Goal: Use online tool/utility: Utilize a website feature to perform a specific function

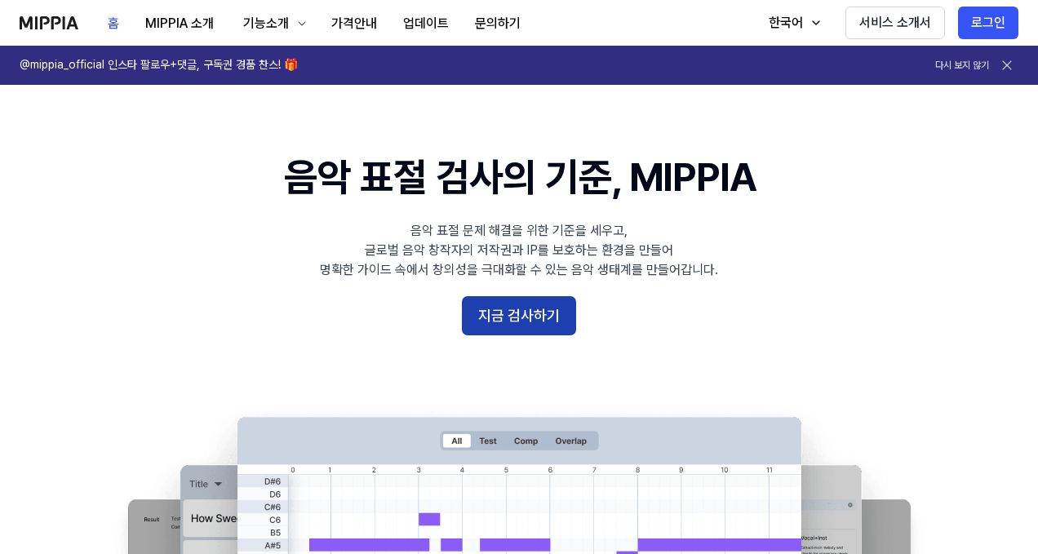
click at [530, 325] on button "지금 검사하기" at bounding box center [519, 315] width 114 height 39
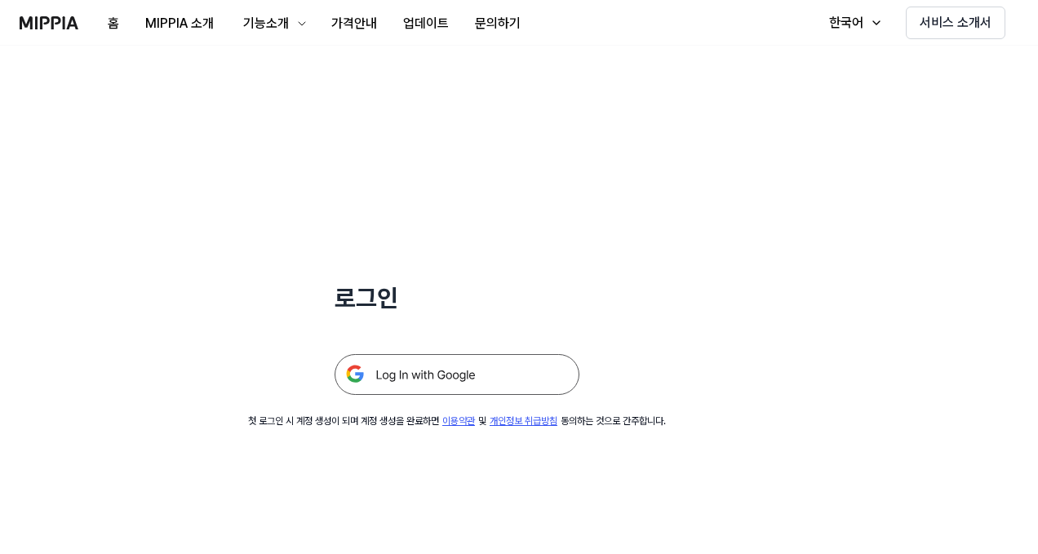
click at [442, 373] on img at bounding box center [457, 374] width 245 height 41
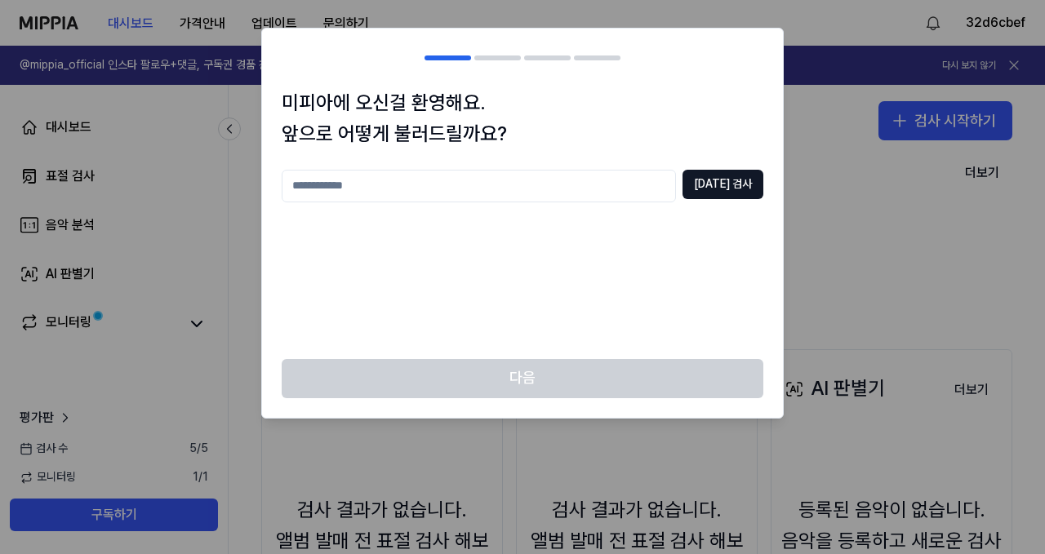
click at [769, 460] on div at bounding box center [522, 277] width 1045 height 554
click at [565, 180] on input "text" at bounding box center [479, 186] width 394 height 33
type input "***"
click at [719, 170] on button "[DATE] 검사" at bounding box center [722, 184] width 81 height 29
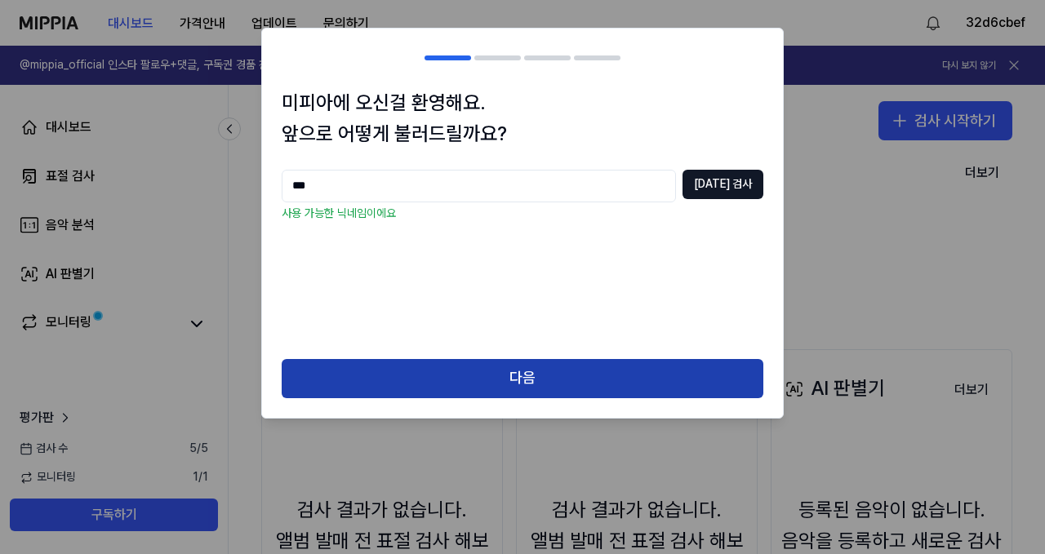
click at [509, 377] on button "다음" at bounding box center [523, 378] width 482 height 39
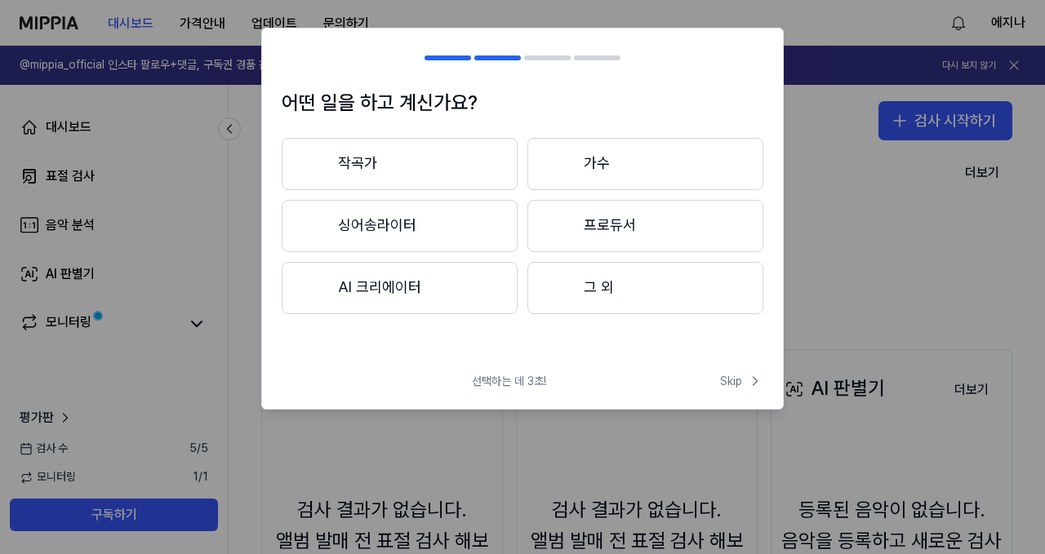
click at [606, 290] on button "그 외" at bounding box center [645, 288] width 236 height 52
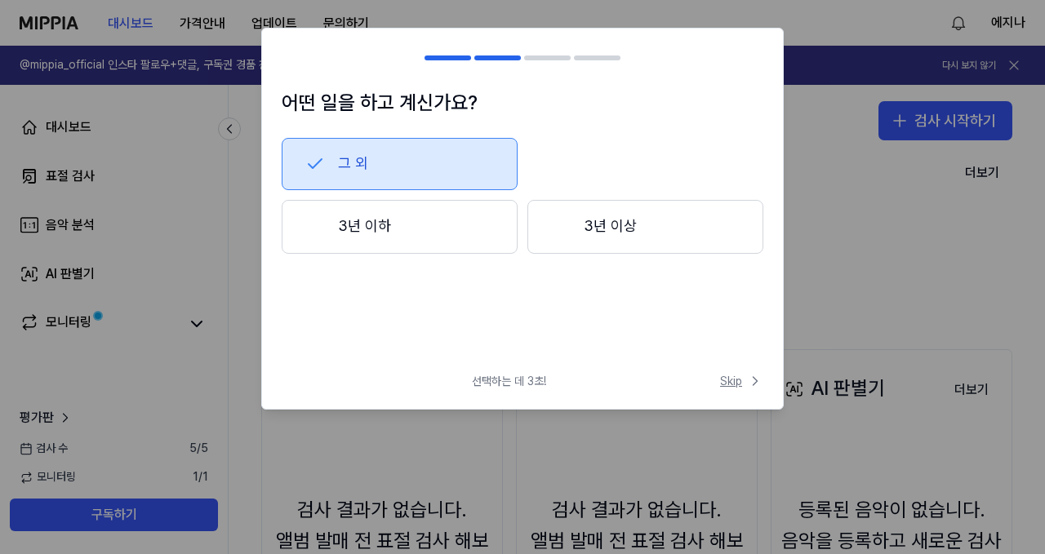
click at [740, 380] on span "Skip" at bounding box center [741, 381] width 43 height 16
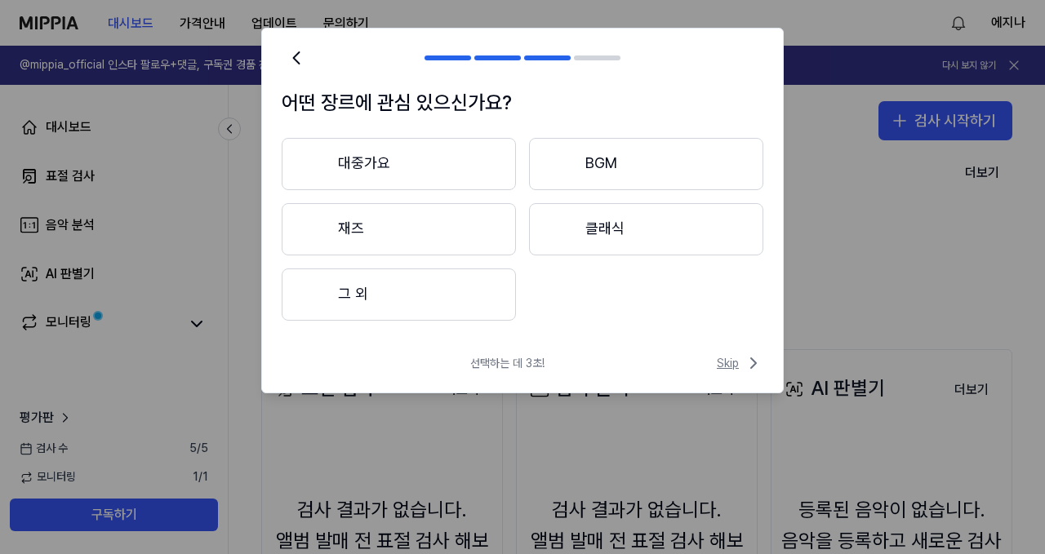
click at [724, 366] on span "Skip" at bounding box center [740, 363] width 47 height 20
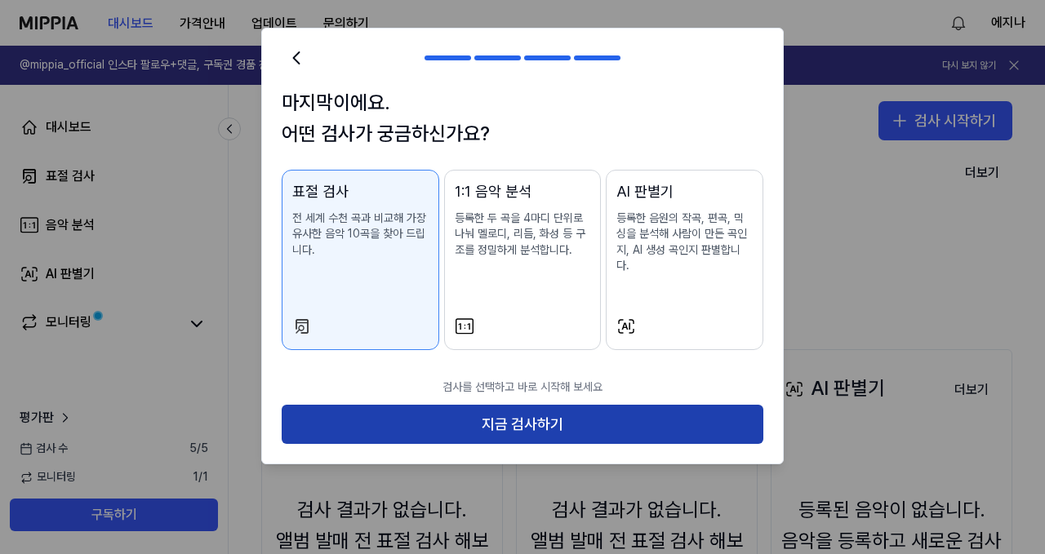
click at [653, 410] on button "지금 검사하기" at bounding box center [523, 424] width 482 height 39
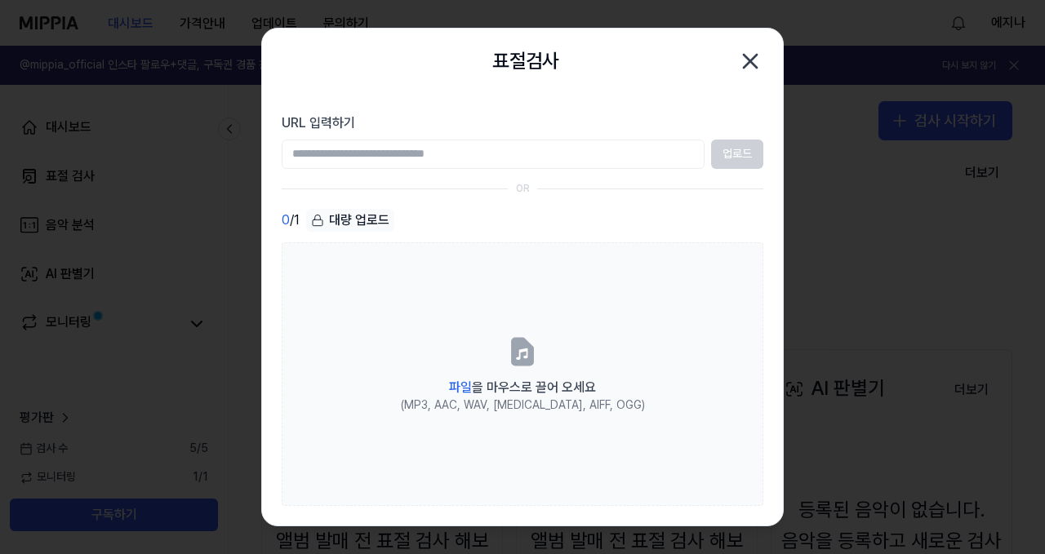
click at [465, 150] on input "URL 입력하기" at bounding box center [493, 154] width 423 height 29
paste input "**********"
type input "**********"
click at [738, 152] on button "업로드" at bounding box center [737, 154] width 52 height 29
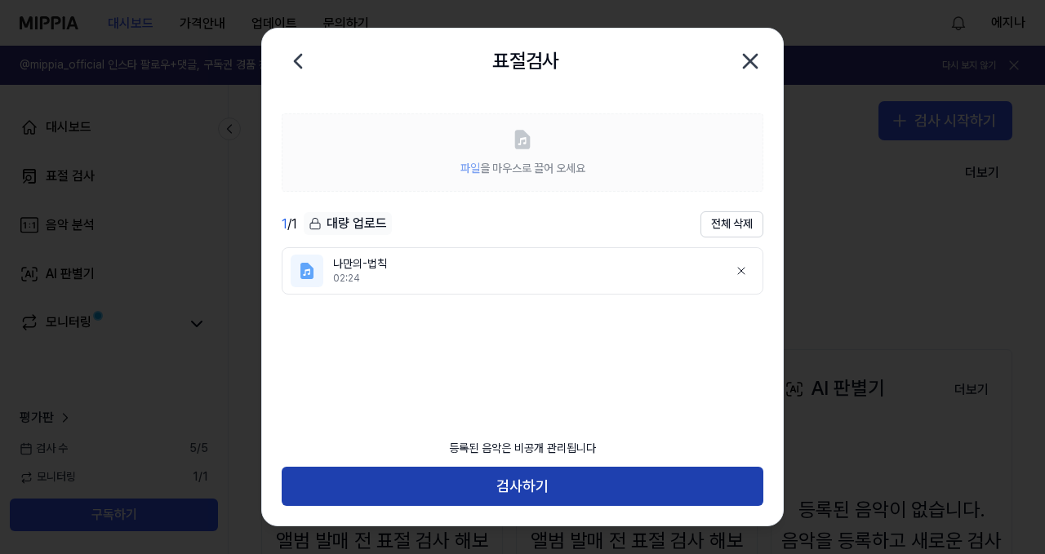
click at [553, 491] on button "검사하기" at bounding box center [523, 486] width 482 height 39
